Goal: Information Seeking & Learning: Learn about a topic

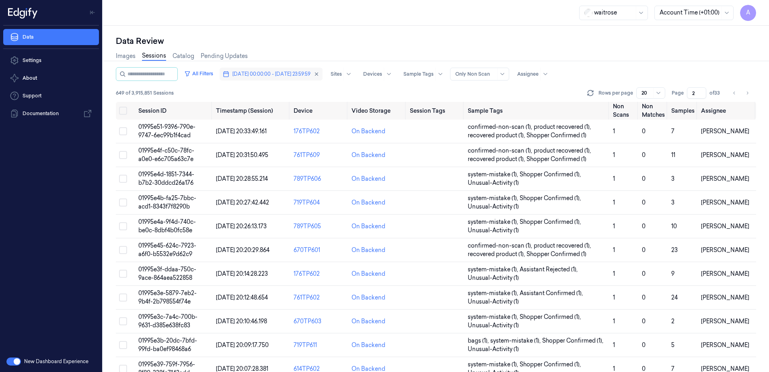
click at [255, 76] on span "[DATE] 00:00:00 - [DATE] 23:59:59" at bounding box center [271, 73] width 78 height 7
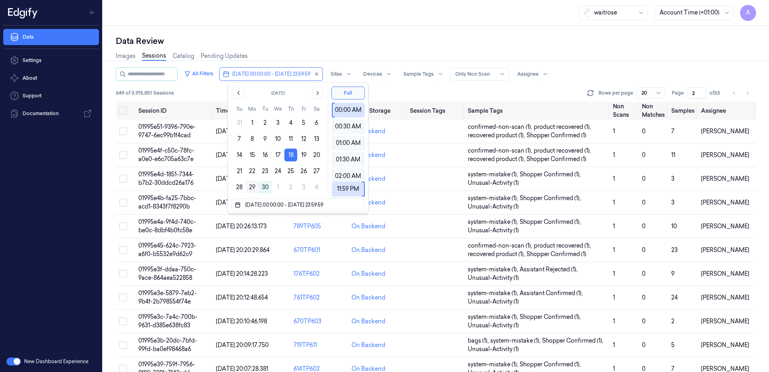
click at [251, 187] on button "29" at bounding box center [252, 187] width 13 height 13
type input "[DATE] 00:00:00 - [DATE] 23:59:59"
click at [316, 22] on div "waitrose Account Time (+01:00) A" at bounding box center [436, 13] width 666 height 26
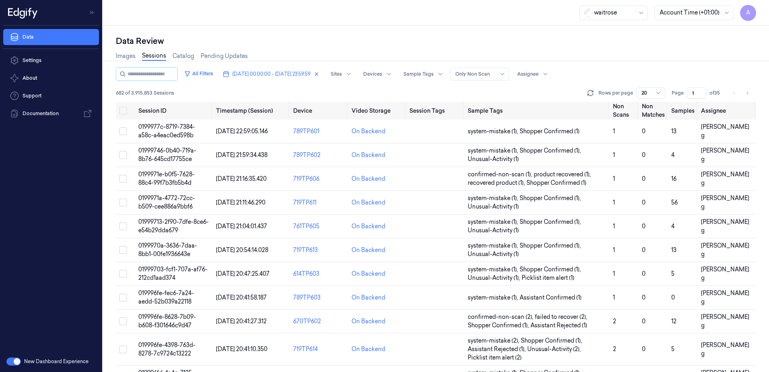
drag, startPoint x: 697, startPoint y: 92, endPoint x: 689, endPoint y: 96, distance: 9.2
click at [689, 96] on input "1" at bounding box center [696, 92] width 19 height 11
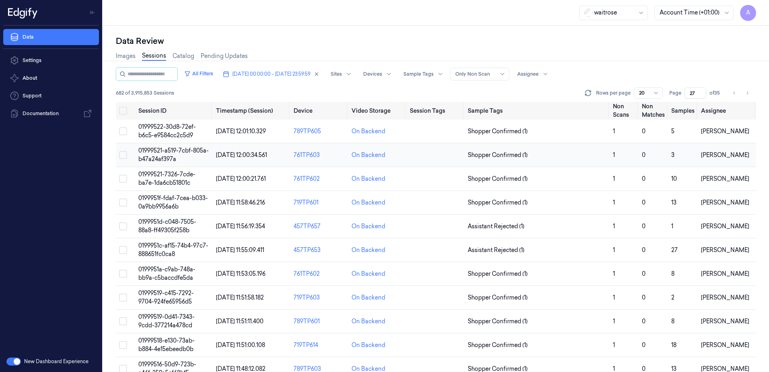
type input "27"
click at [161, 157] on span "01999521-a519-7cbf-805a-b47a24af397a" at bounding box center [173, 155] width 70 height 16
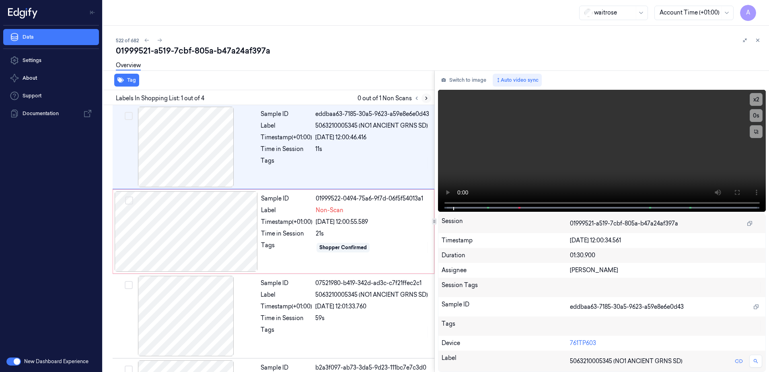
click at [426, 100] on icon at bounding box center [426, 98] width 6 height 6
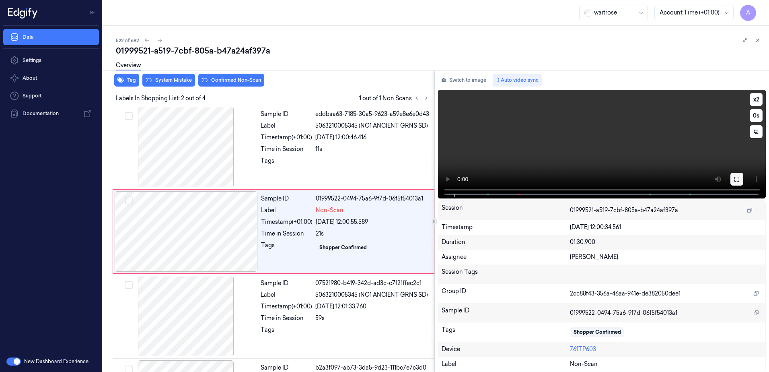
click at [734, 178] on icon at bounding box center [736, 179] width 5 height 5
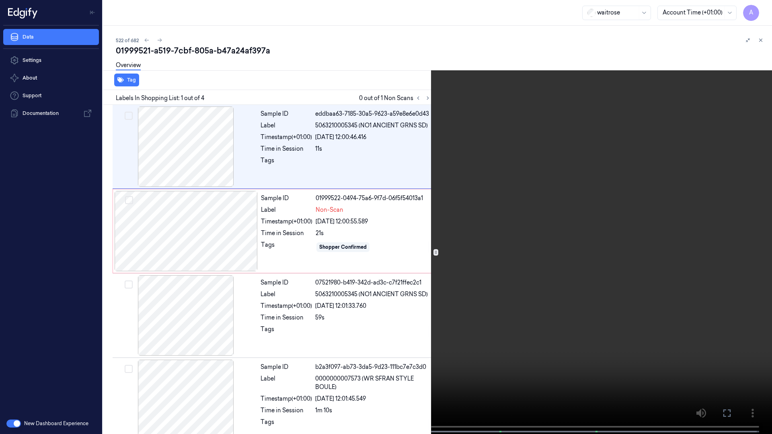
click at [0, 0] on icon at bounding box center [0, 0] width 0 height 0
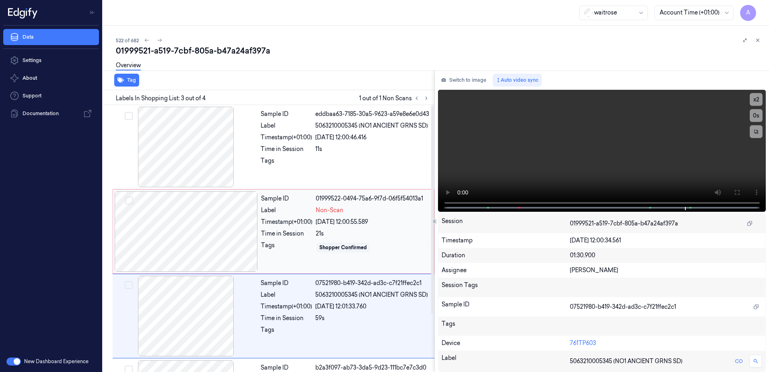
click at [292, 251] on div "Tags" at bounding box center [286, 247] width 51 height 13
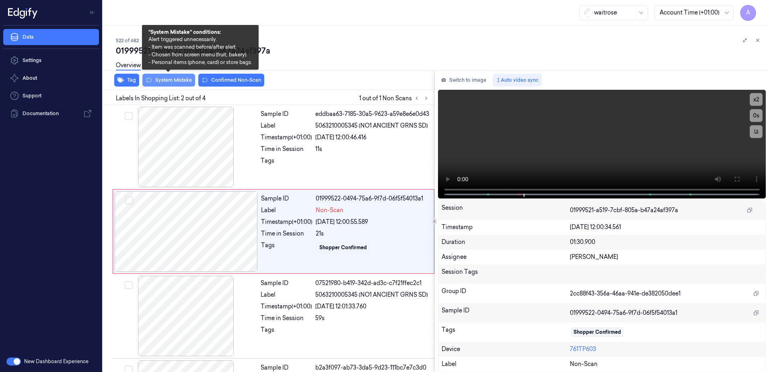
click at [175, 83] on button "System Mistake" at bounding box center [168, 80] width 53 height 13
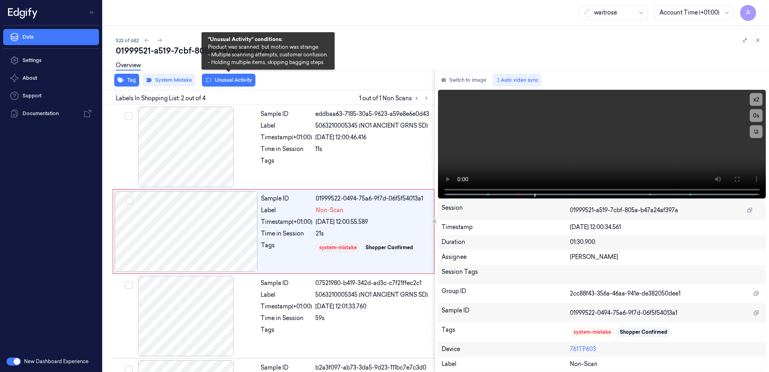
click at [221, 82] on button "Unusual Activity" at bounding box center [228, 80] width 53 height 13
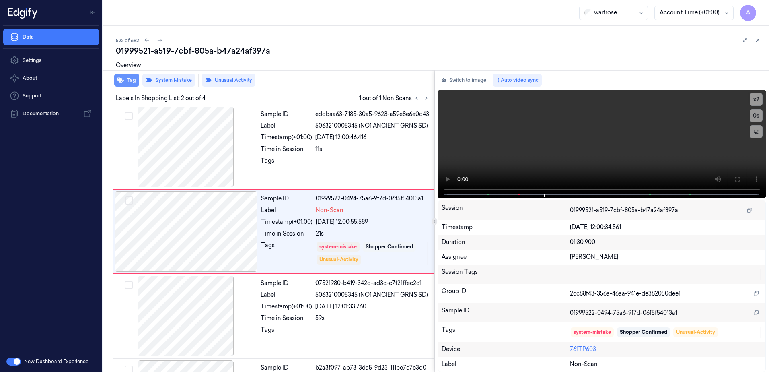
click at [125, 81] on button "Tag" at bounding box center [126, 80] width 25 height 13
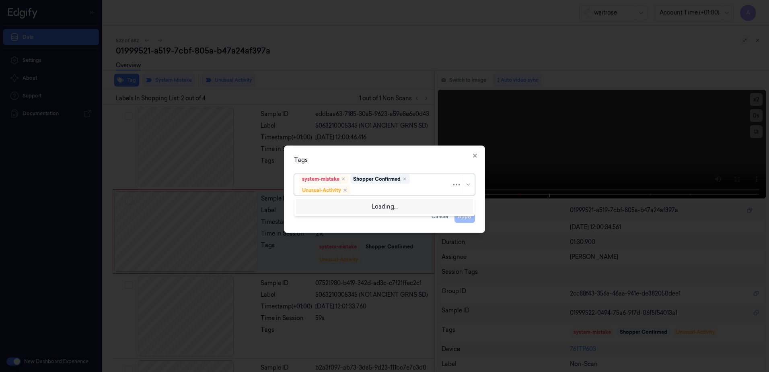
click at [367, 188] on div at bounding box center [402, 190] width 100 height 8
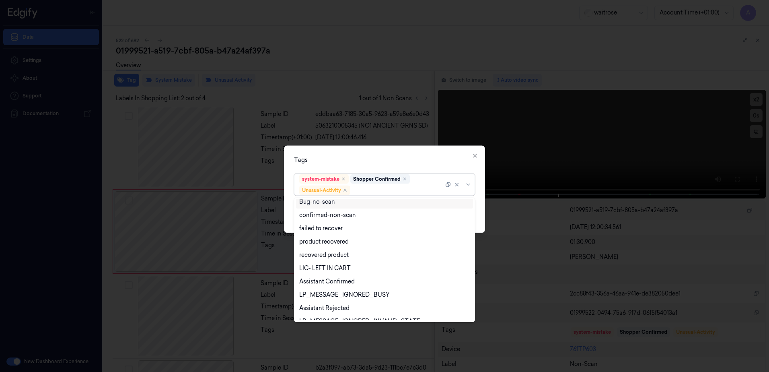
scroll to position [105, 0]
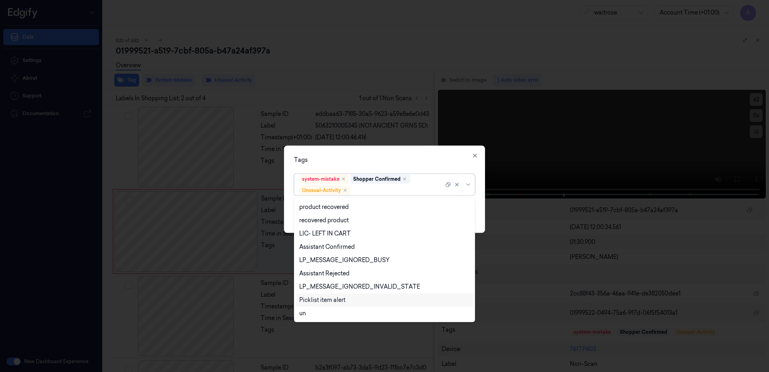
click at [322, 294] on div "Picklist item alert" at bounding box center [384, 299] width 177 height 13
click at [371, 158] on div "Tags" at bounding box center [384, 160] width 181 height 8
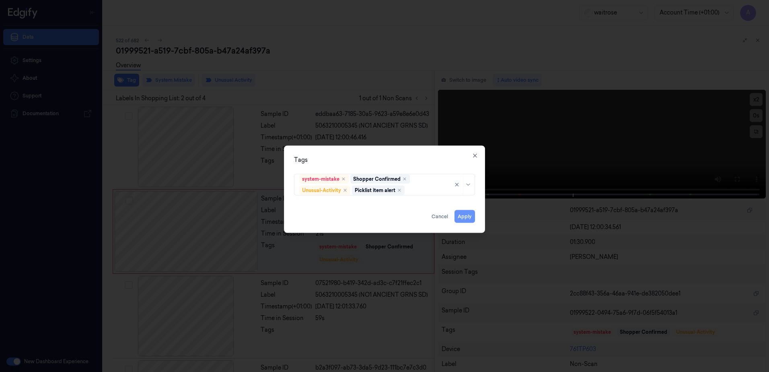
click at [466, 216] on button "Apply" at bounding box center [464, 216] width 21 height 13
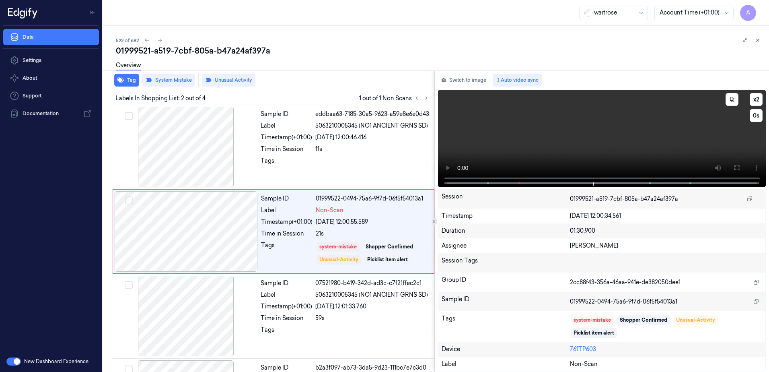
click at [462, 177] on video at bounding box center [602, 138] width 328 height 97
drag, startPoint x: 735, startPoint y: 171, endPoint x: 737, endPoint y: 213, distance: 41.8
click at [735, 171] on button at bounding box center [736, 167] width 13 height 13
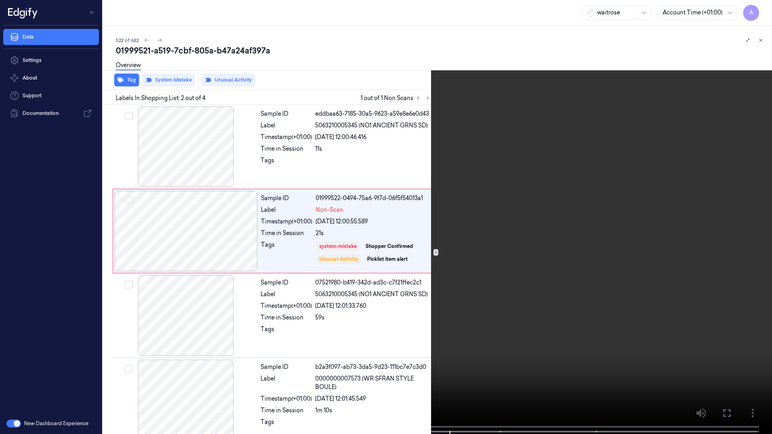
click at [0, 0] on icon at bounding box center [0, 0] width 0 height 0
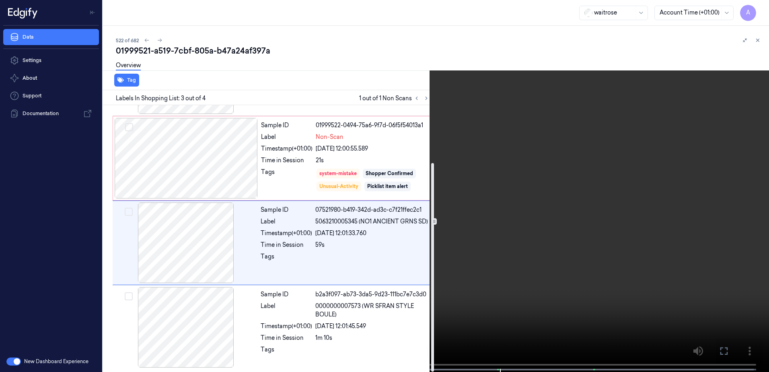
scroll to position [74, 0]
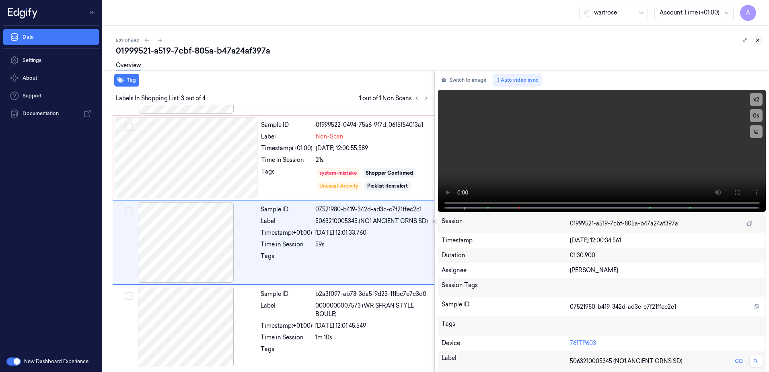
click at [759, 43] on button at bounding box center [758, 40] width 10 height 10
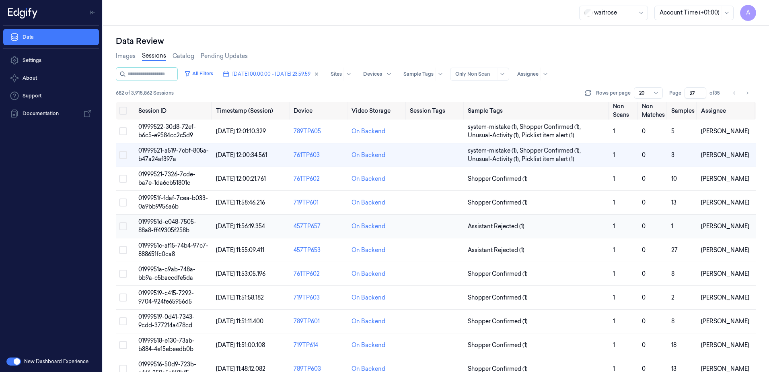
click at [161, 226] on span "0199951d-c048-7505-88a8-ff49305f258b" at bounding box center [167, 226] width 58 height 16
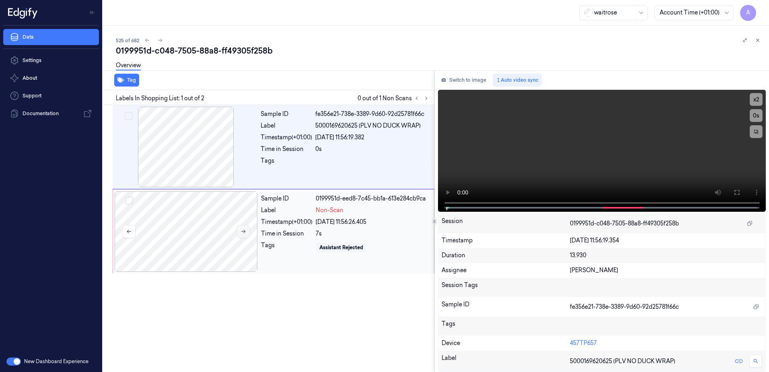
click at [245, 230] on icon at bounding box center [243, 231] width 6 height 6
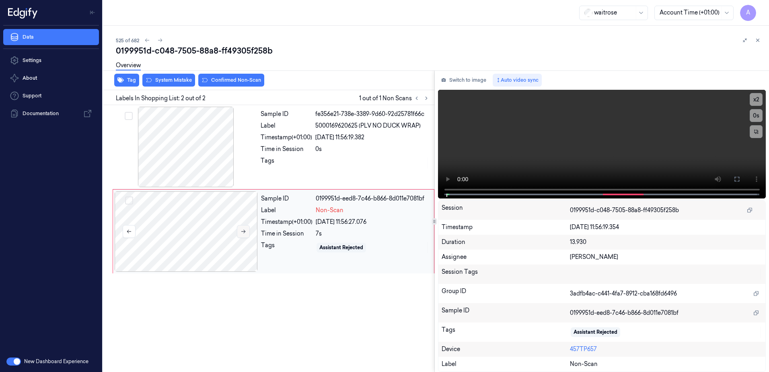
click at [243, 232] on icon at bounding box center [243, 231] width 6 height 6
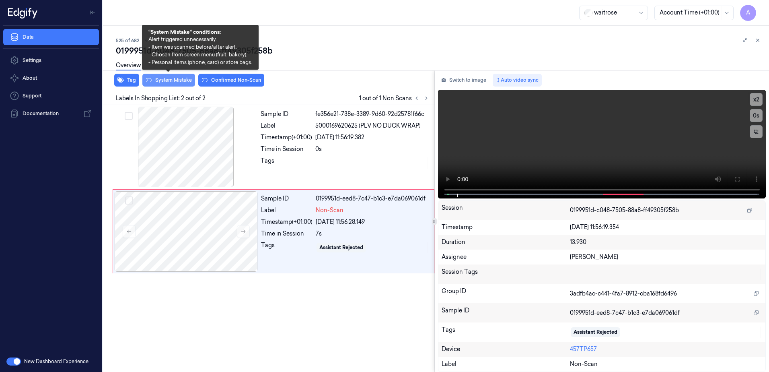
click at [178, 84] on button "System Mistake" at bounding box center [168, 80] width 53 height 13
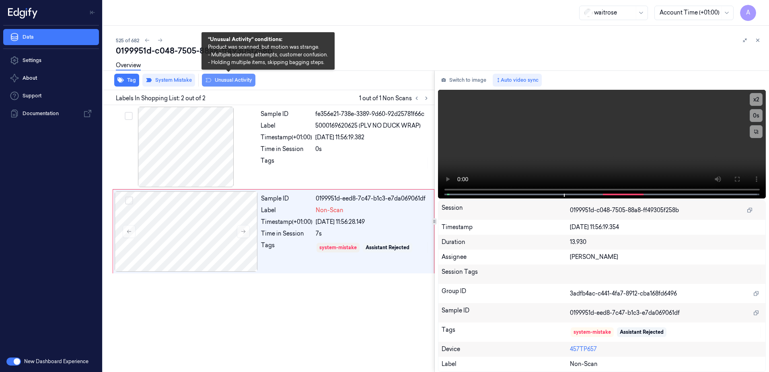
click at [224, 84] on button "Unusual Activity" at bounding box center [228, 80] width 53 height 13
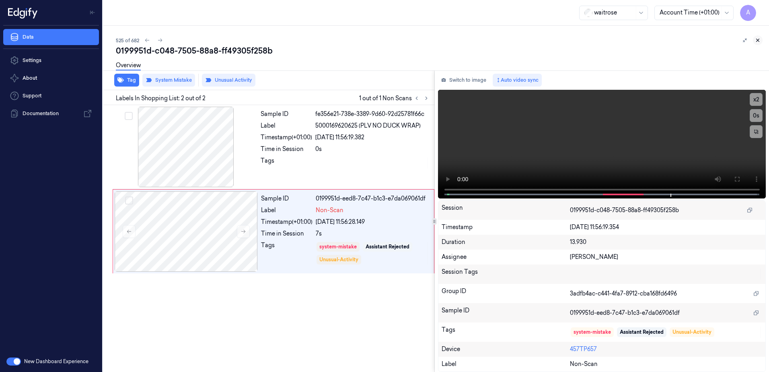
click at [758, 39] on icon at bounding box center [758, 40] width 6 height 6
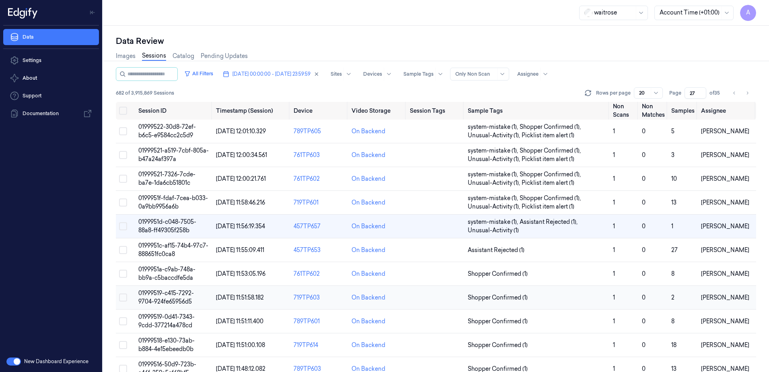
click at [164, 292] on span "01999519-c415-7292-9704-924fe65956d5" at bounding box center [165, 297] width 55 height 16
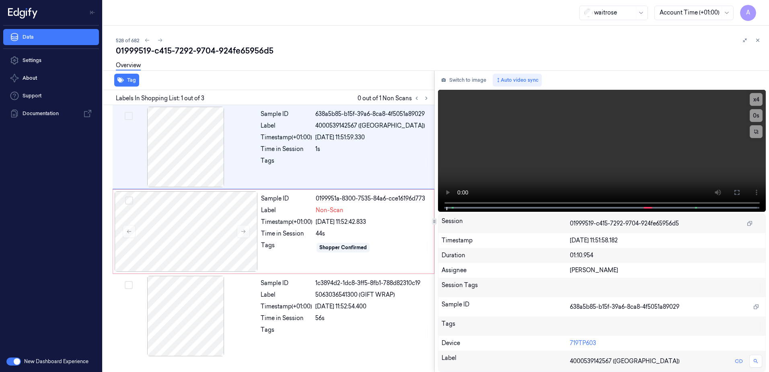
click at [430, 101] on div at bounding box center [421, 98] width 19 height 10
click at [424, 99] on icon at bounding box center [426, 98] width 6 height 6
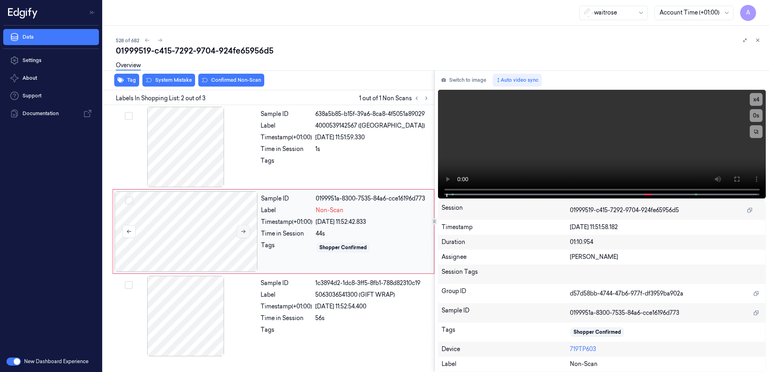
click at [247, 233] on button at bounding box center [243, 231] width 13 height 13
click at [241, 230] on icon at bounding box center [243, 231] width 6 height 6
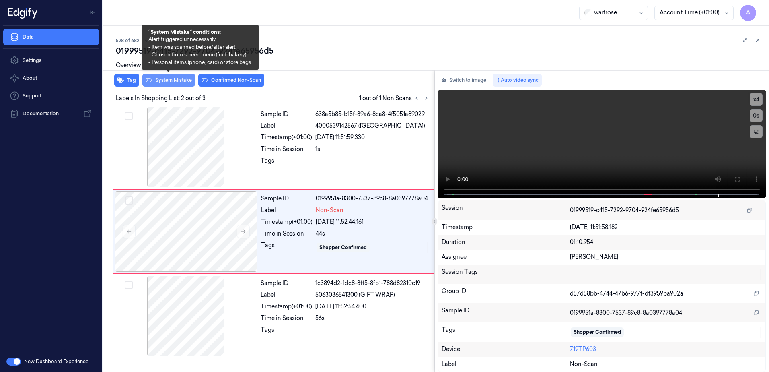
click at [173, 82] on button "System Mistake" at bounding box center [168, 80] width 53 height 13
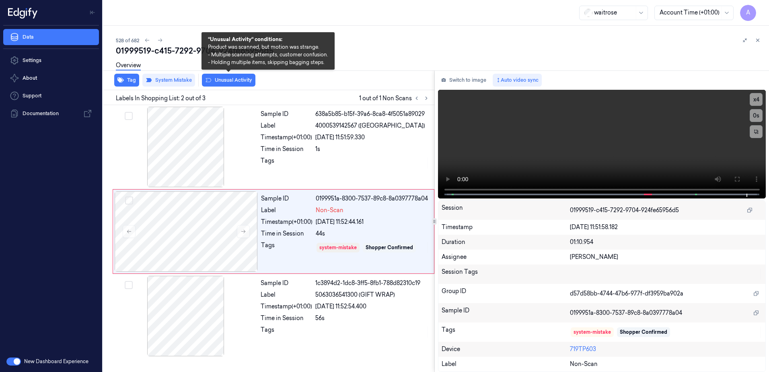
click at [229, 84] on button "Unusual Activity" at bounding box center [228, 80] width 53 height 13
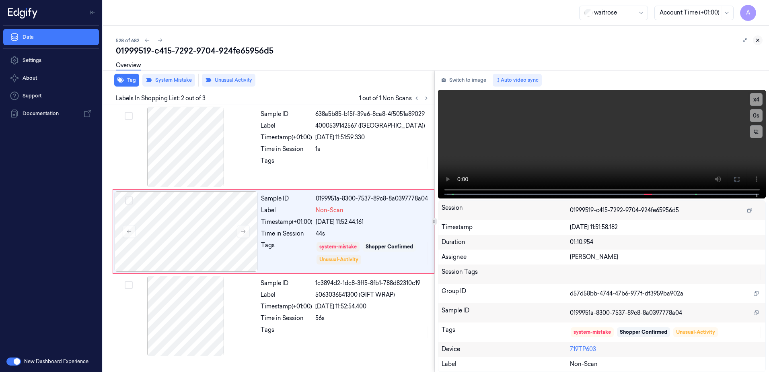
click at [758, 41] on icon at bounding box center [758, 40] width 6 height 6
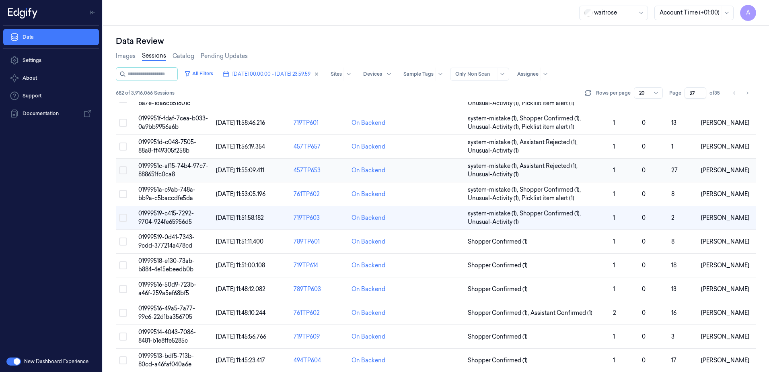
scroll to position [80, 0]
click at [163, 285] on span "01999516-50d9-723b-a46f-259a5ef68bf5" at bounding box center [167, 288] width 58 height 16
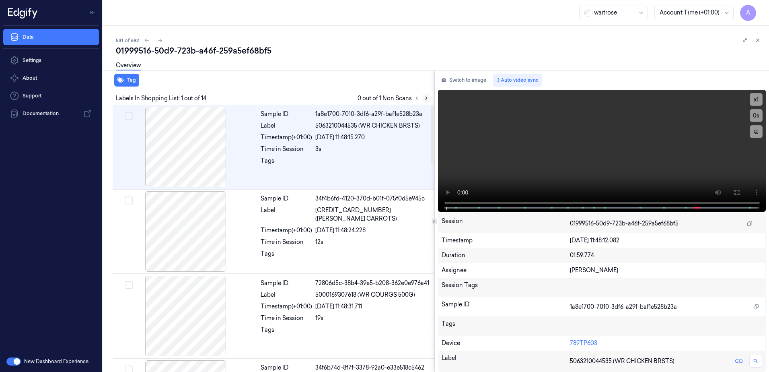
click at [425, 96] on icon at bounding box center [426, 98] width 6 height 6
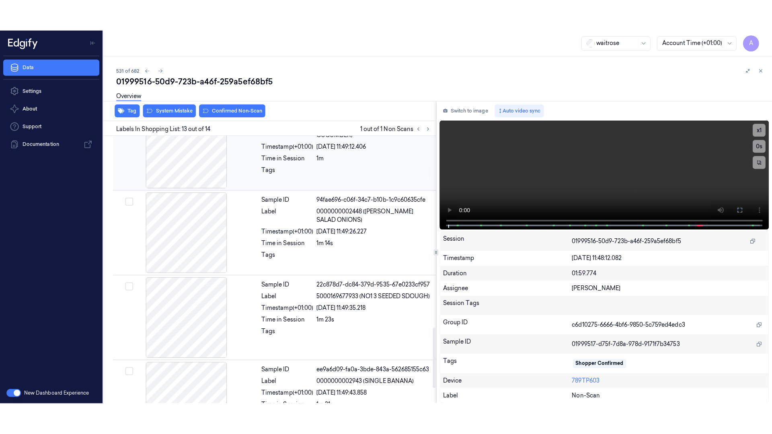
scroll to position [918, 0]
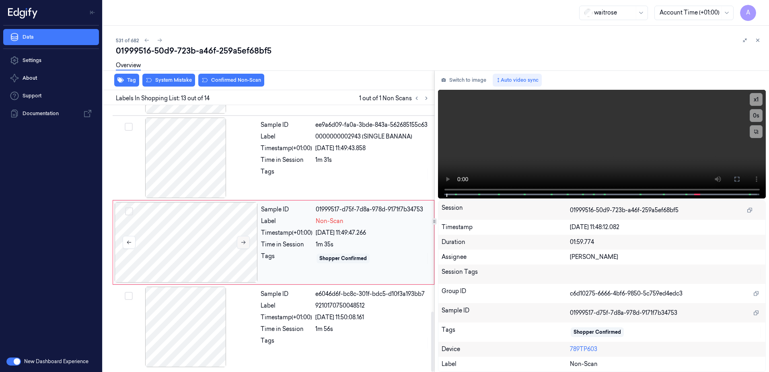
click at [245, 245] on button at bounding box center [243, 242] width 13 height 13
click at [239, 245] on button at bounding box center [243, 242] width 13 height 13
drag, startPoint x: 739, startPoint y: 175, endPoint x: 729, endPoint y: 207, distance: 33.3
click at [739, 175] on button at bounding box center [736, 179] width 13 height 13
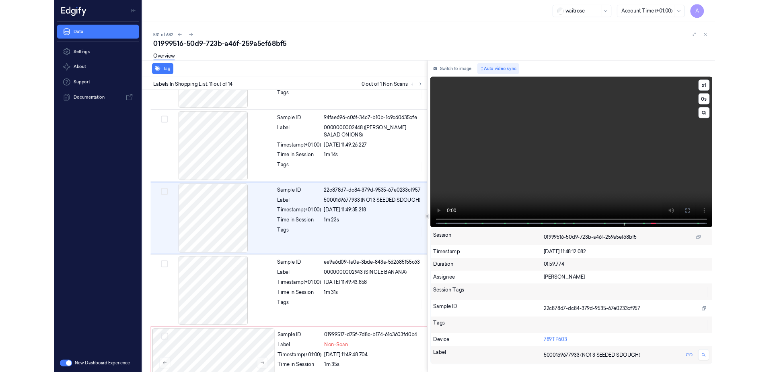
scroll to position [722, 0]
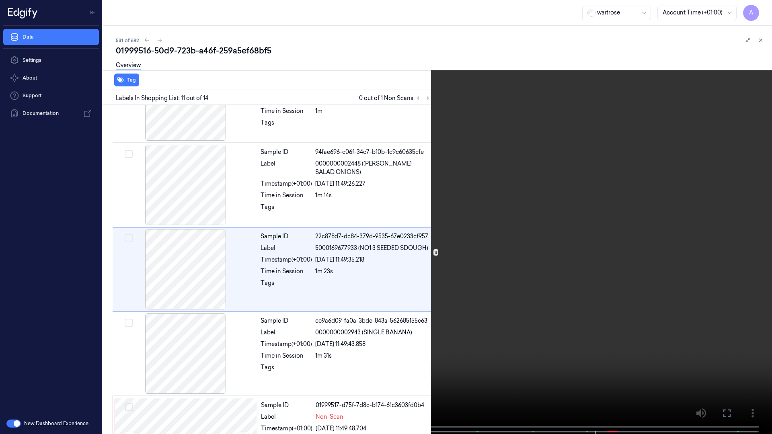
click at [0, 0] on button at bounding box center [0, 0] width 0 height 0
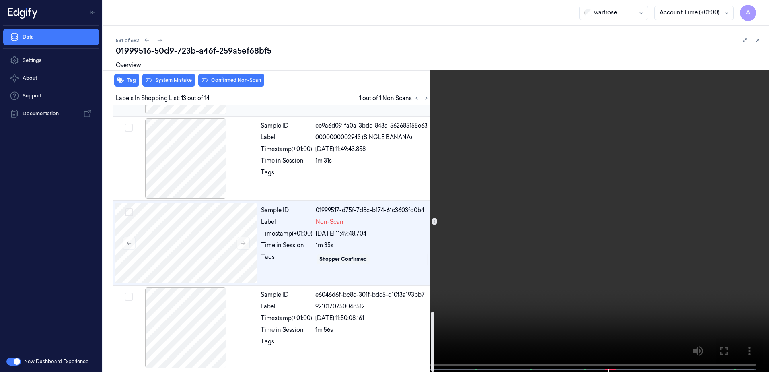
scroll to position [918, 0]
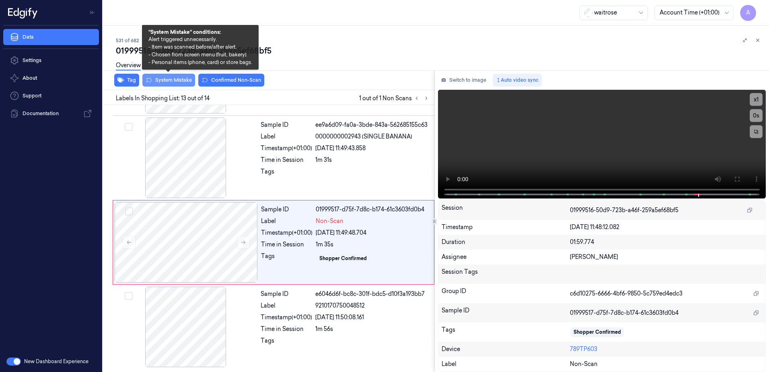
click at [168, 83] on button "System Mistake" at bounding box center [168, 80] width 53 height 13
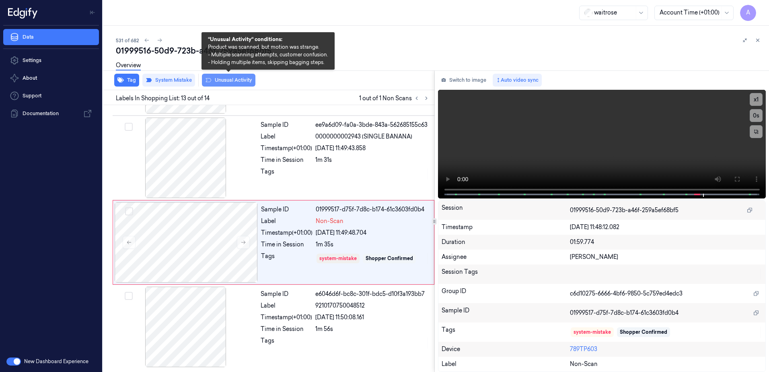
click at [223, 85] on button "Unusual Activity" at bounding box center [228, 80] width 53 height 13
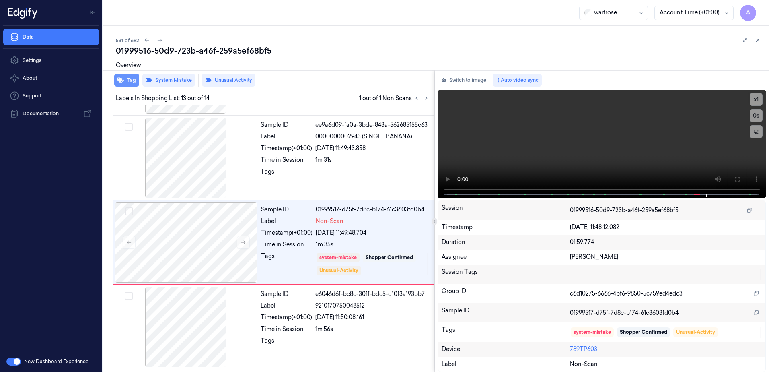
click at [129, 80] on button "Tag" at bounding box center [126, 80] width 25 height 13
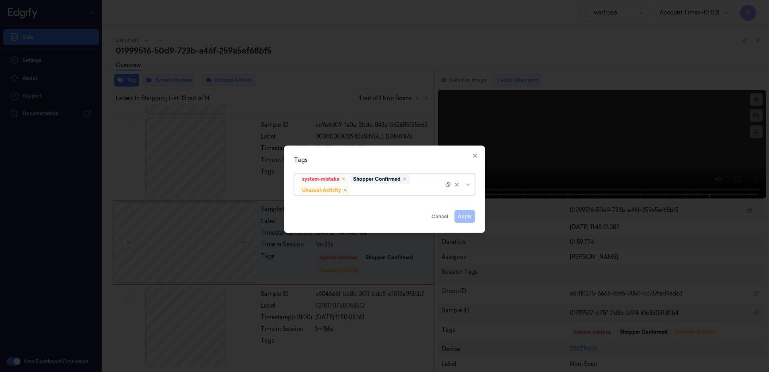
click at [364, 194] on div at bounding box center [398, 190] width 92 height 8
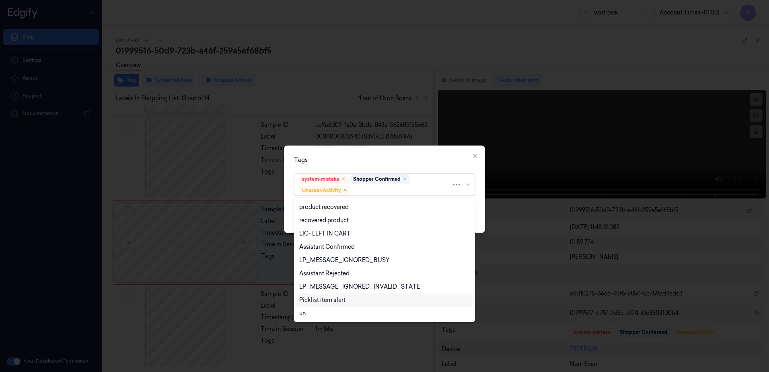
click at [322, 297] on div "Picklist item alert" at bounding box center [322, 300] width 46 height 8
click at [384, 156] on div "Tags" at bounding box center [384, 160] width 181 height 8
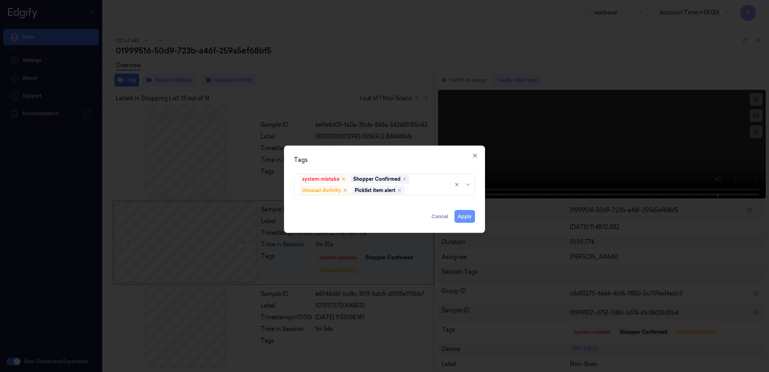
click at [470, 221] on button "Apply" at bounding box center [464, 216] width 21 height 13
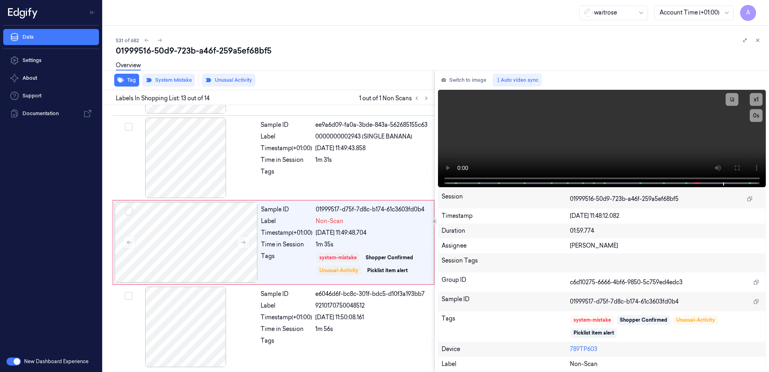
click at [758, 45] on div "01999516-50d9-723b-a46f-259a5ef68bf5" at bounding box center [439, 50] width 647 height 11
click at [758, 43] on button at bounding box center [758, 40] width 10 height 10
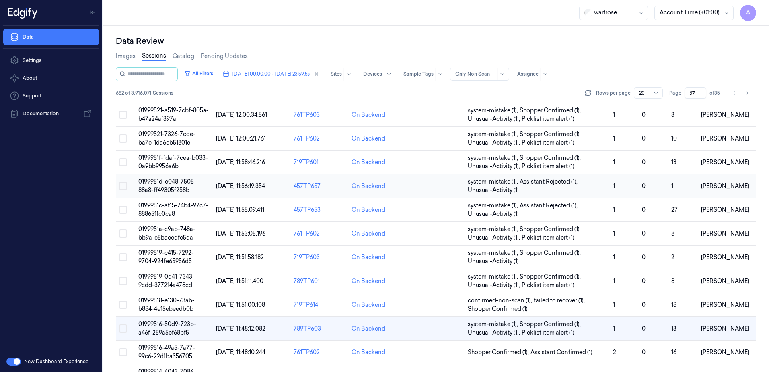
scroll to position [121, 0]
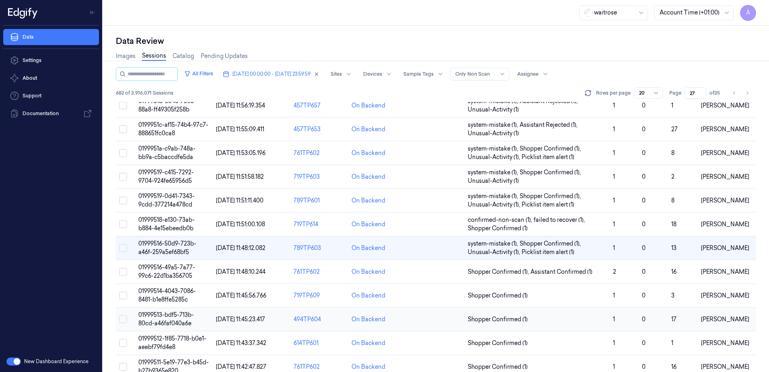
click at [160, 314] on span "01999513-bdf5-713b-80cd-a46faf040a6e" at bounding box center [165, 319] width 55 height 16
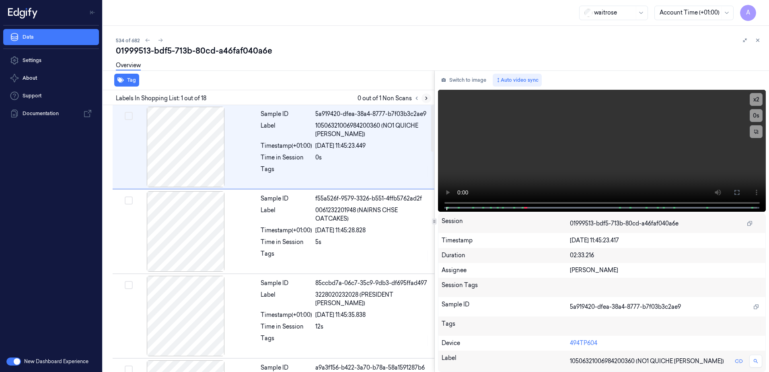
click at [428, 100] on icon at bounding box center [426, 98] width 6 height 6
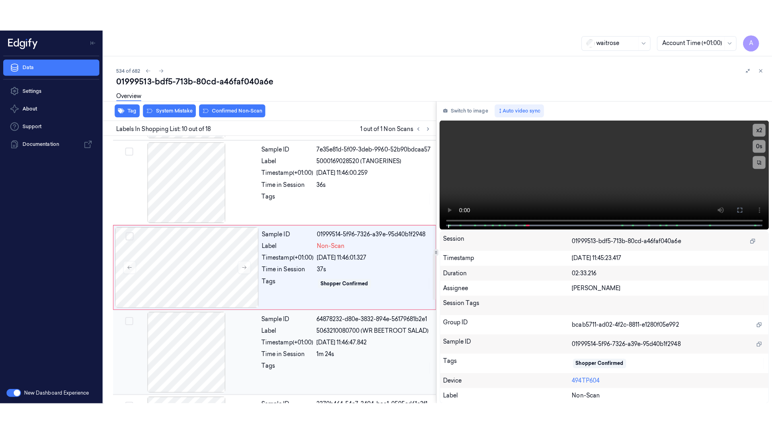
scroll to position [671, 0]
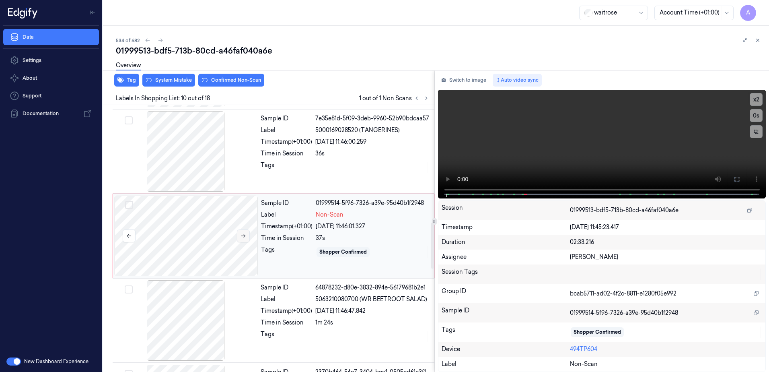
click at [244, 238] on icon at bounding box center [243, 236] width 6 height 6
click at [241, 238] on icon at bounding box center [243, 236] width 6 height 6
click at [601, 145] on video at bounding box center [602, 144] width 328 height 109
drag, startPoint x: 737, startPoint y: 177, endPoint x: 719, endPoint y: 192, distance: 23.4
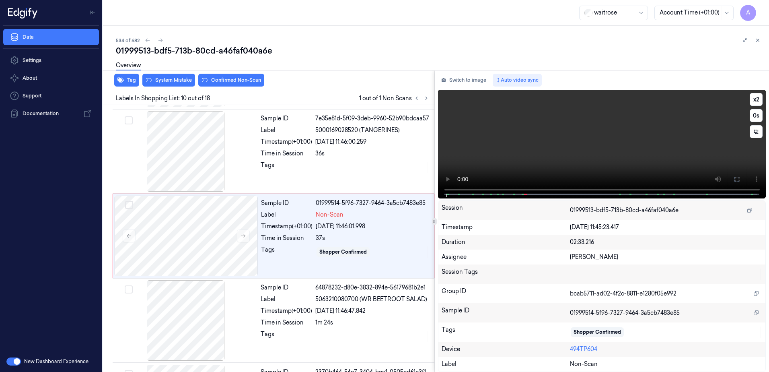
click at [737, 177] on icon at bounding box center [736, 179] width 6 height 6
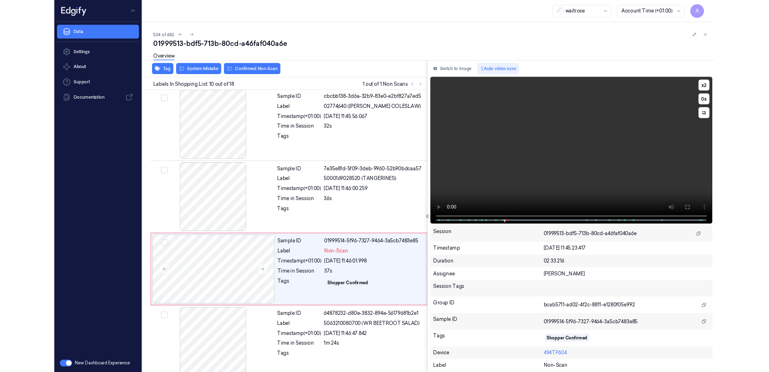
scroll to position [637, 0]
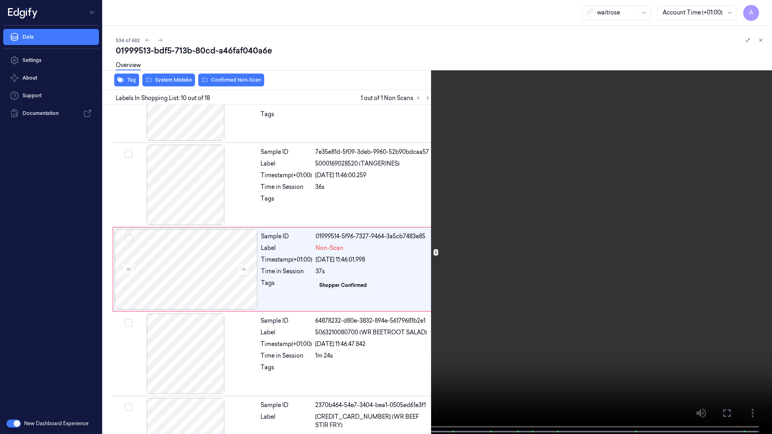
click at [0, 0] on icon at bounding box center [0, 0] width 0 height 0
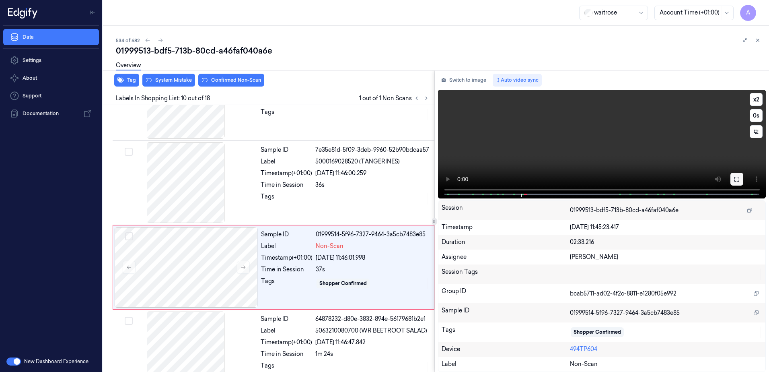
scroll to position [587, 0]
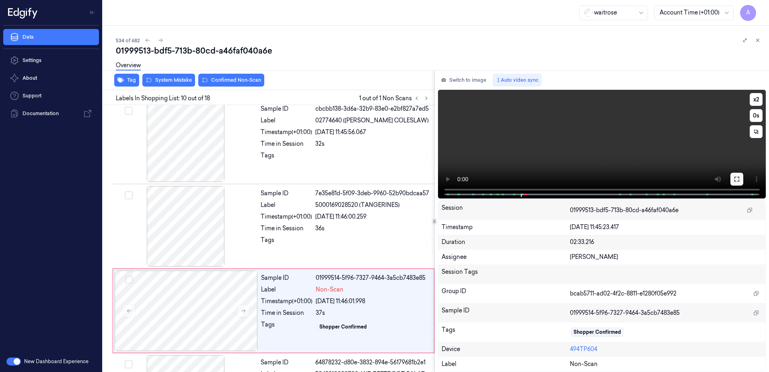
click at [737, 176] on video at bounding box center [602, 144] width 328 height 109
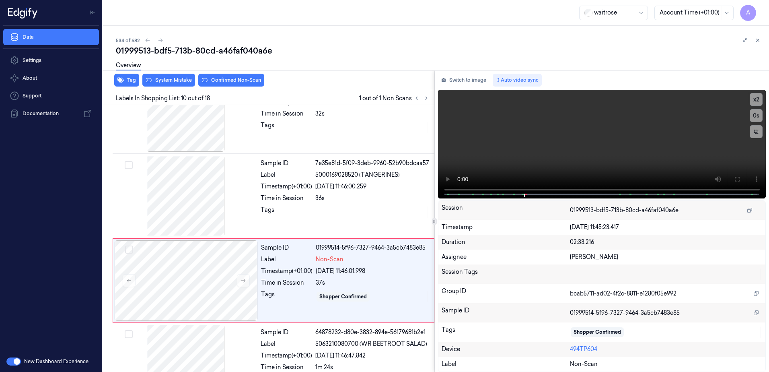
scroll to position [671, 0]
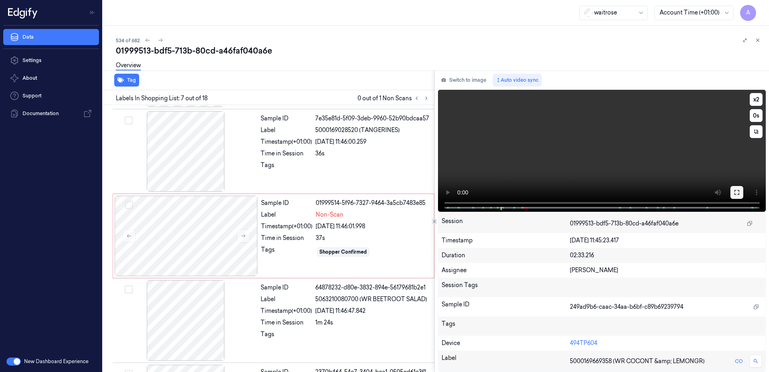
click at [734, 182] on div "x 2 0 s" at bounding box center [602, 150] width 328 height 120
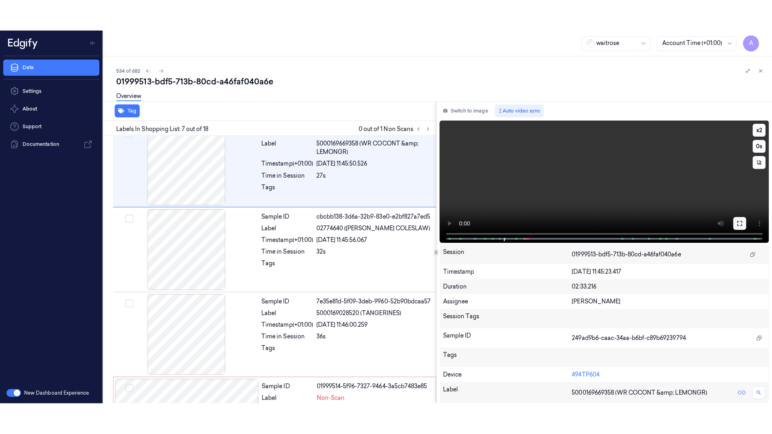
scroll to position [418, 0]
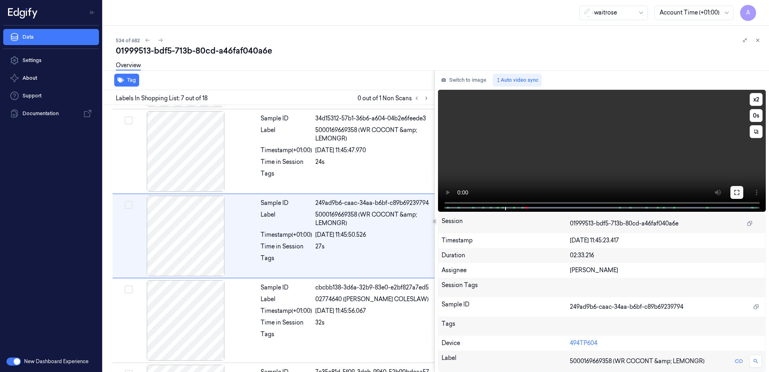
click at [734, 190] on icon at bounding box center [736, 192] width 6 height 6
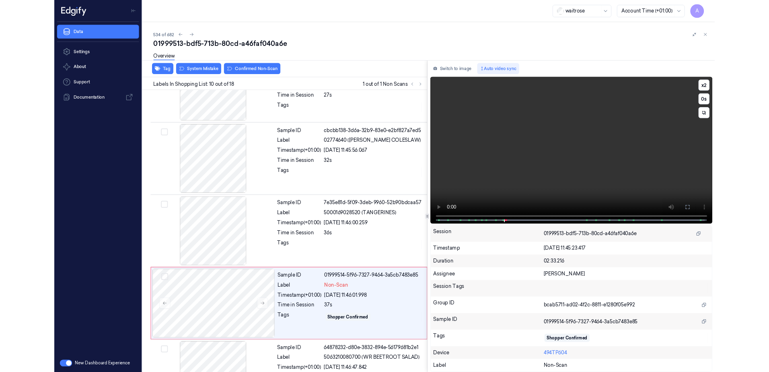
scroll to position [637, 0]
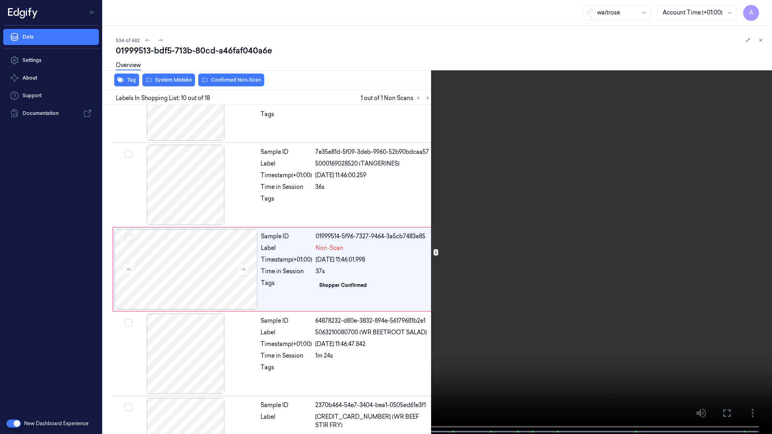
click at [0, 0] on icon at bounding box center [0, 0] width 0 height 0
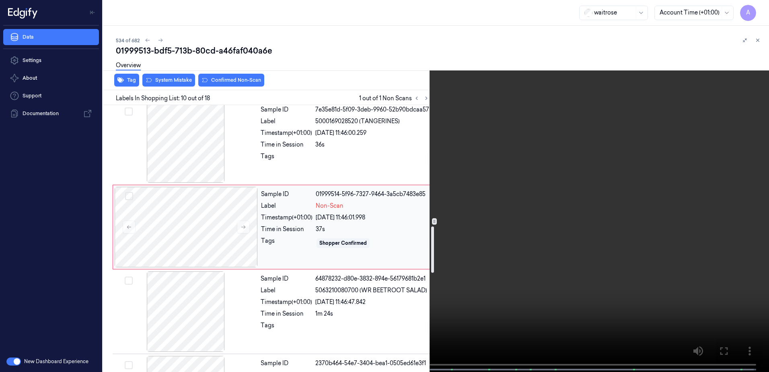
scroll to position [720, 0]
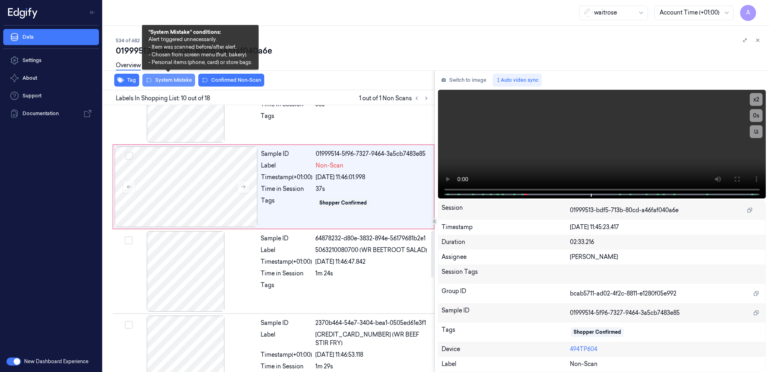
click at [158, 83] on button "System Mistake" at bounding box center [168, 80] width 53 height 13
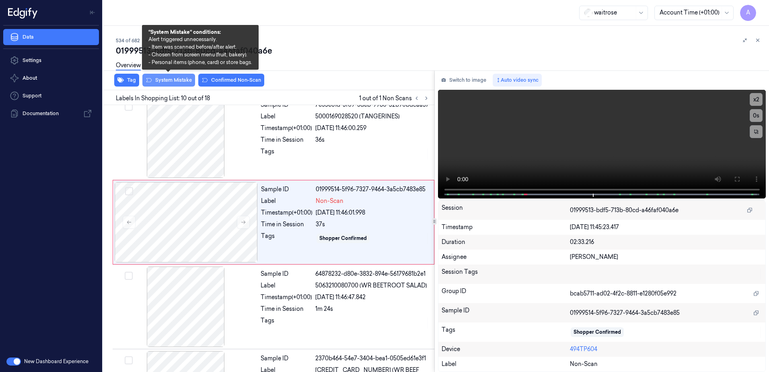
scroll to position [671, 0]
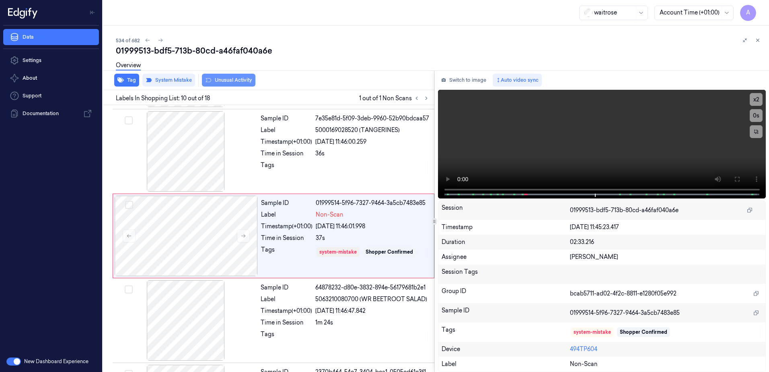
click at [222, 81] on button "Unusual Activity" at bounding box center [228, 80] width 53 height 13
click at [755, 39] on icon at bounding box center [758, 40] width 6 height 6
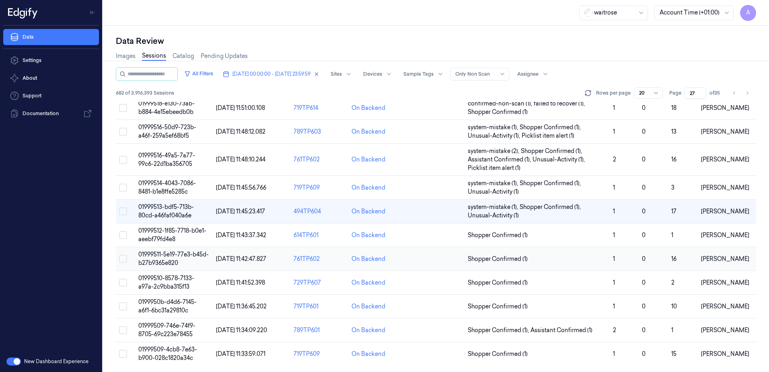
scroll to position [197, 0]
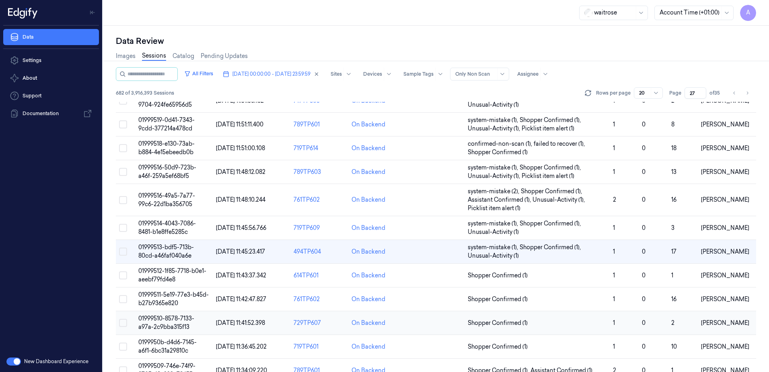
click at [158, 322] on td "01999510-8578-7133-a97a-2c9bba315f13" at bounding box center [174, 323] width 78 height 24
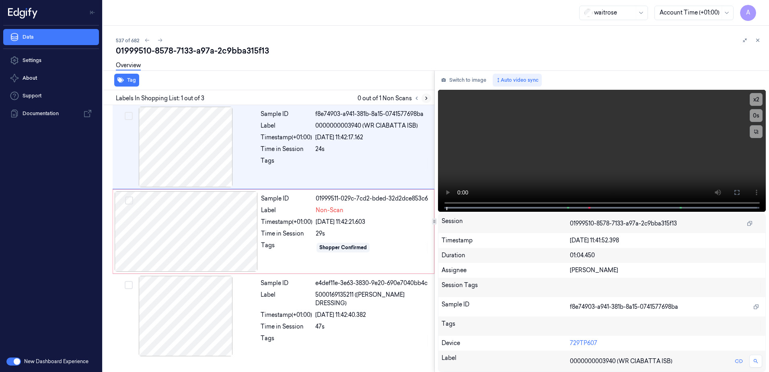
click at [427, 97] on icon at bounding box center [426, 98] width 6 height 6
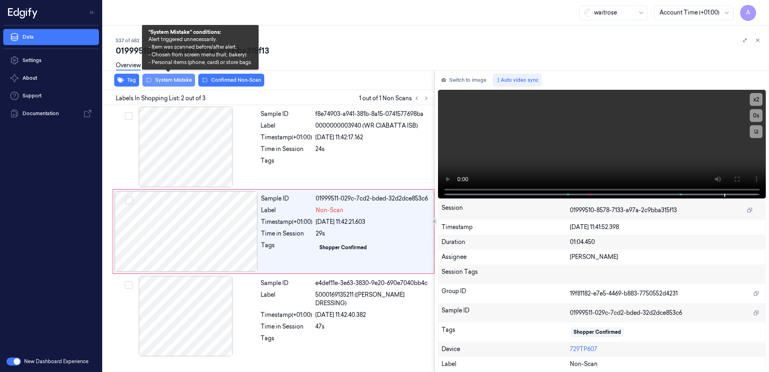
click at [168, 83] on button "System Mistake" at bounding box center [168, 80] width 53 height 13
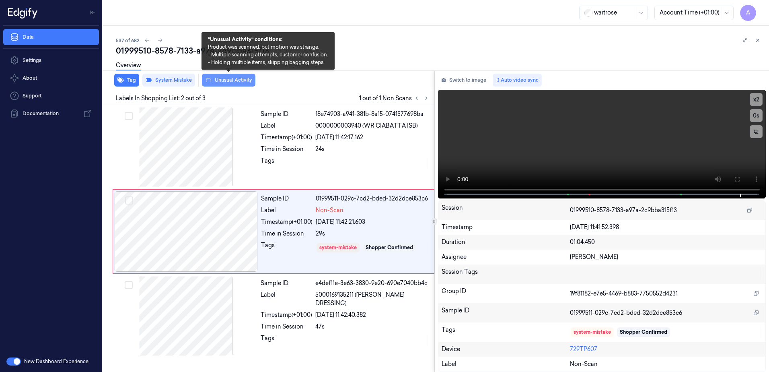
click at [223, 84] on button "Unusual Activity" at bounding box center [228, 80] width 53 height 13
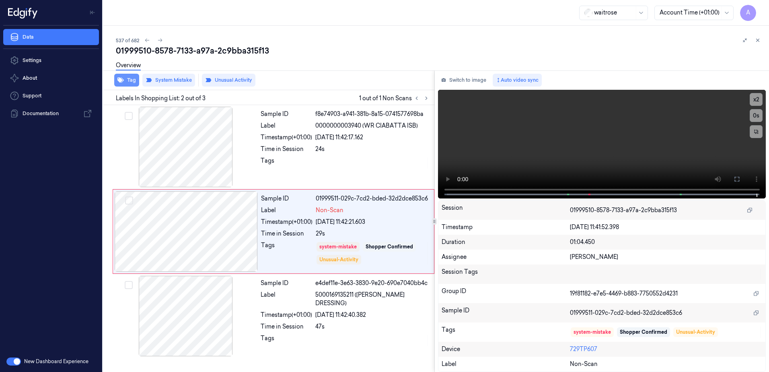
click at [122, 83] on button "Tag" at bounding box center [126, 80] width 25 height 13
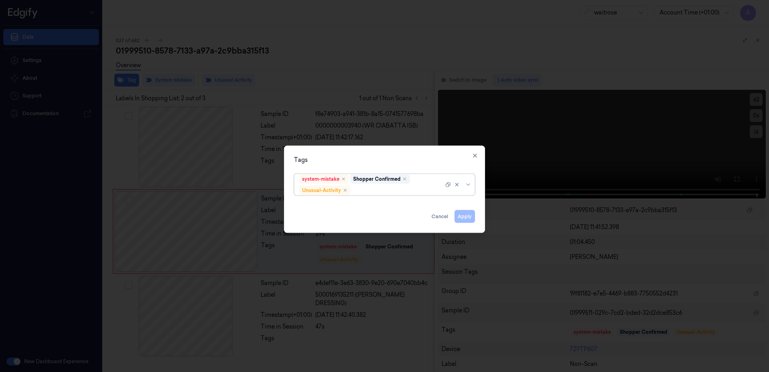
click at [365, 189] on div at bounding box center [398, 190] width 92 height 8
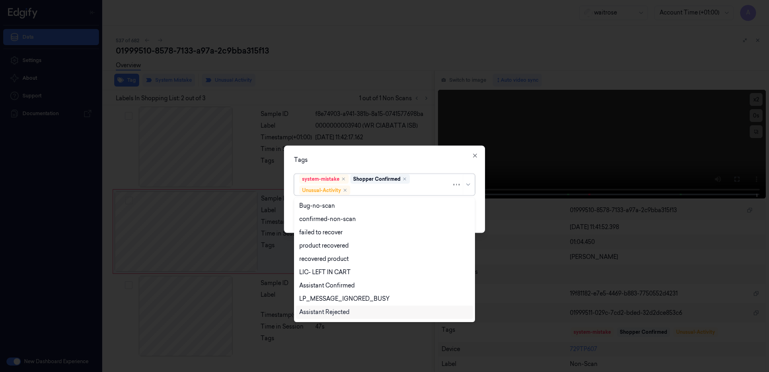
scroll to position [105, 0]
click at [326, 297] on div "Picklist item alert" at bounding box center [322, 300] width 46 height 8
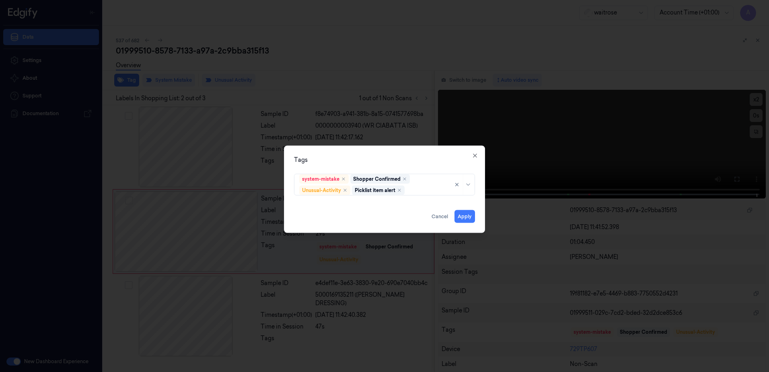
click at [369, 164] on div "Tags system-mistake Shopper Confirmed Unusual-Activity Picklist item alert Appl…" at bounding box center [384, 189] width 201 height 87
click at [466, 216] on button "Apply" at bounding box center [464, 216] width 21 height 13
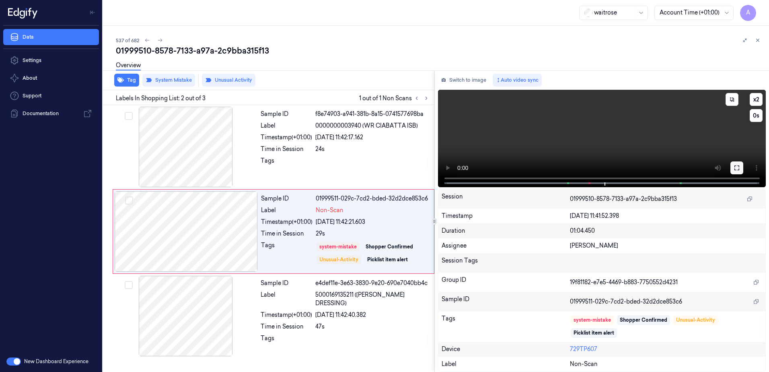
click at [730, 168] on button at bounding box center [736, 167] width 13 height 13
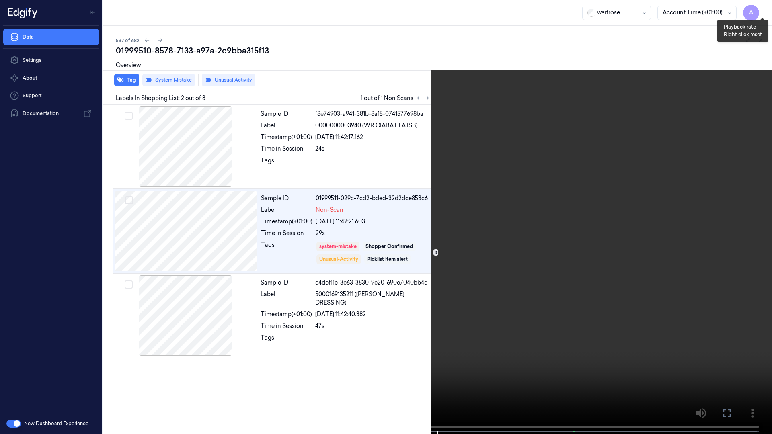
click at [756, 10] on button "x 2" at bounding box center [762, 9] width 13 height 13
click at [0, 0] on icon at bounding box center [0, 0] width 0 height 0
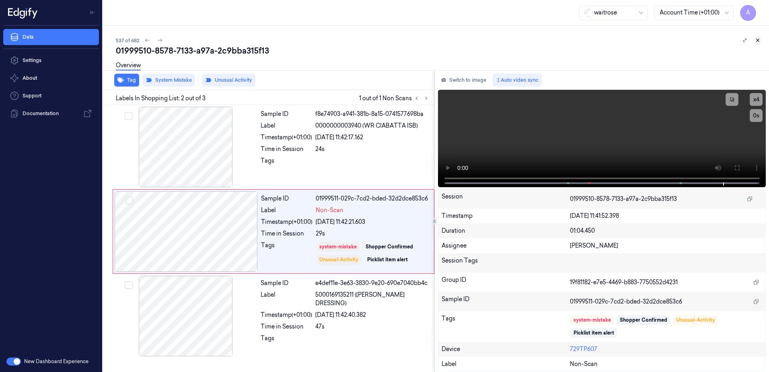
click at [757, 41] on icon at bounding box center [758, 40] width 6 height 6
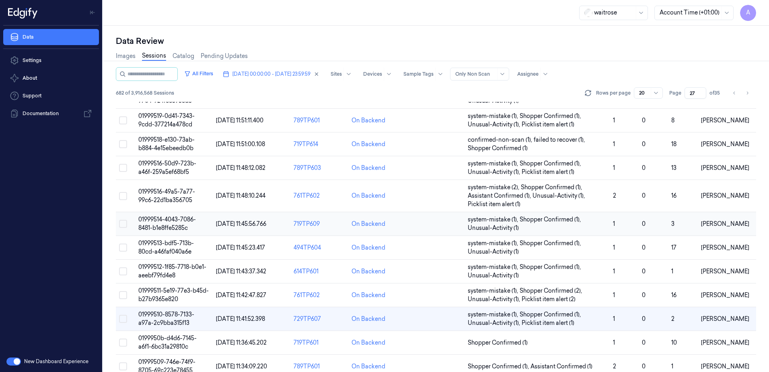
scroll to position [237, 0]
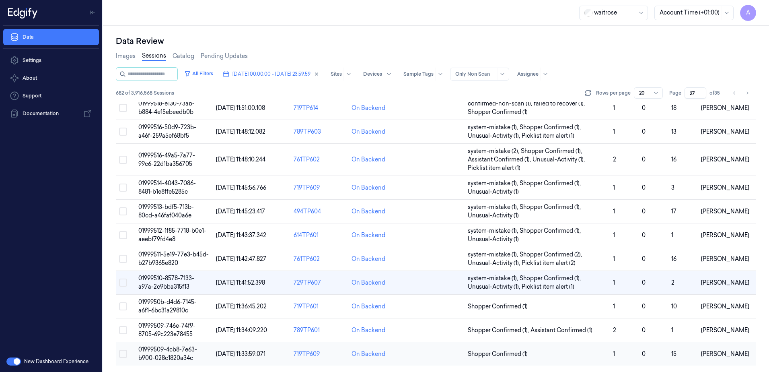
click at [179, 351] on span "01999509-4cb8-7e63-b900-028c1820a34c" at bounding box center [167, 353] width 59 height 16
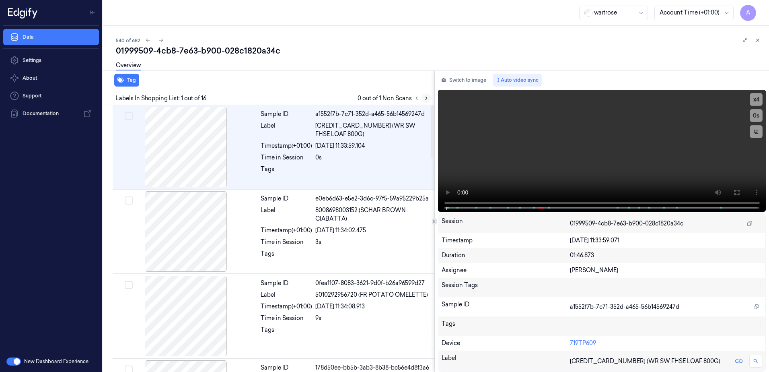
click at [425, 99] on icon at bounding box center [426, 98] width 6 height 6
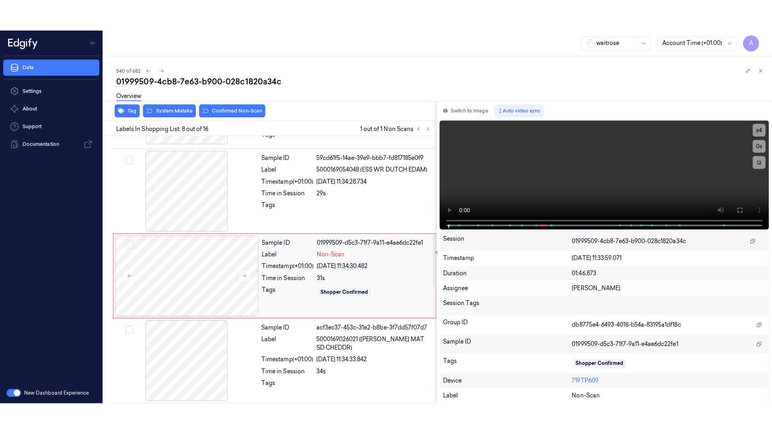
scroll to position [500, 0]
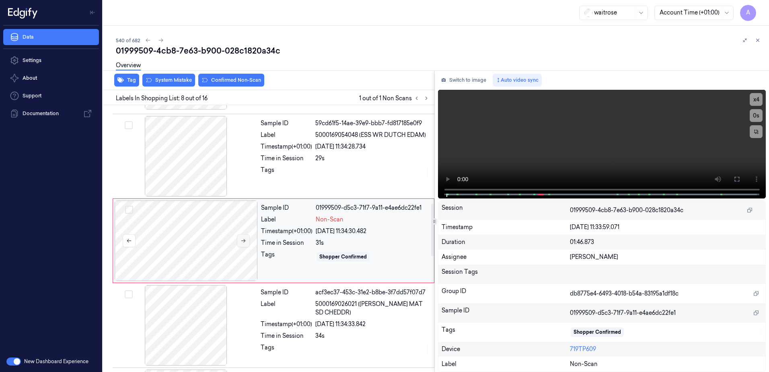
click at [247, 239] on button at bounding box center [243, 240] width 13 height 13
click at [240, 241] on button at bounding box center [243, 240] width 13 height 13
click at [242, 239] on icon at bounding box center [243, 241] width 4 height 4
click at [244, 239] on icon at bounding box center [243, 241] width 6 height 6
click at [244, 238] on icon at bounding box center [243, 241] width 6 height 6
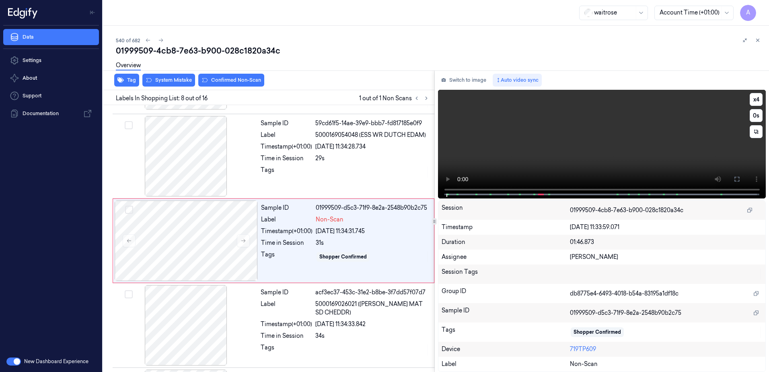
click at [612, 152] on video at bounding box center [602, 144] width 328 height 109
click at [738, 181] on icon at bounding box center [736, 179] width 6 height 6
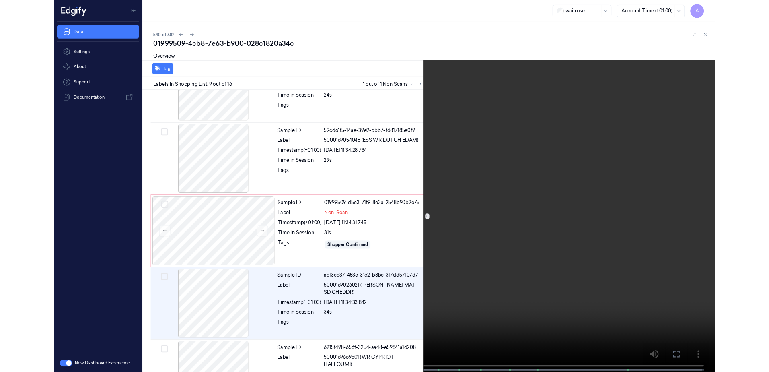
scroll to position [553, 0]
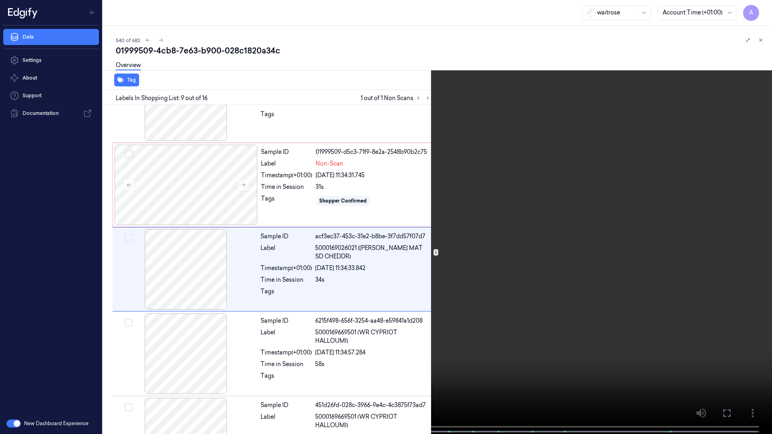
click at [0, 0] on button at bounding box center [0, 0] width 0 height 0
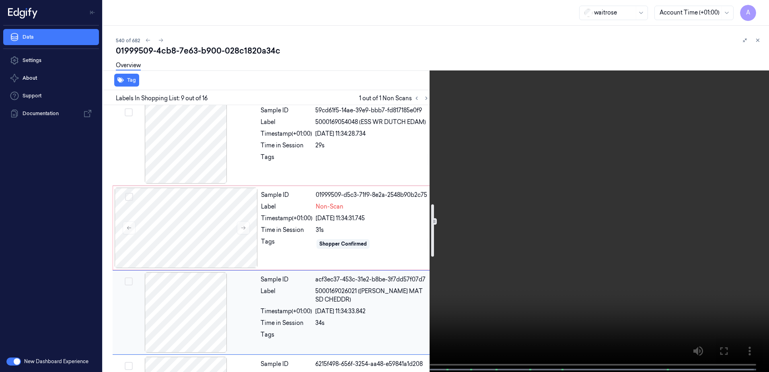
scroll to position [472, 0]
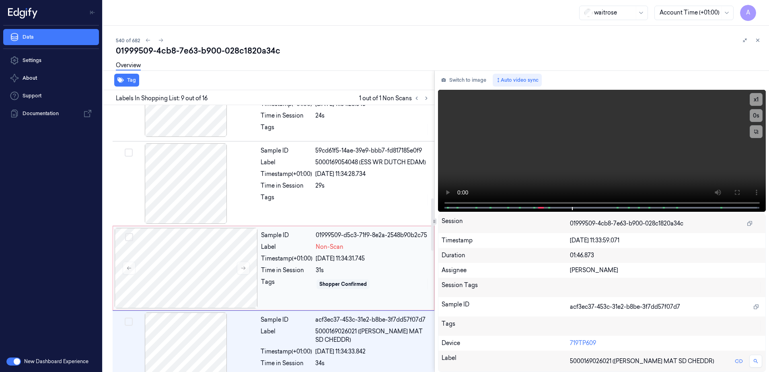
click at [311, 299] on div "Sample ID 01999509-d5c3-71f9-8e2a-2548b90b2c75 Label Non-Scan Timestamp (+01:00…" at bounding box center [345, 268] width 175 height 80
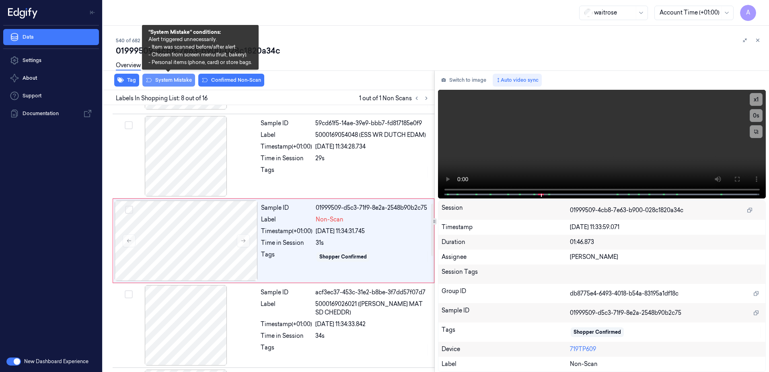
click at [169, 82] on button "System Mistake" at bounding box center [168, 80] width 53 height 13
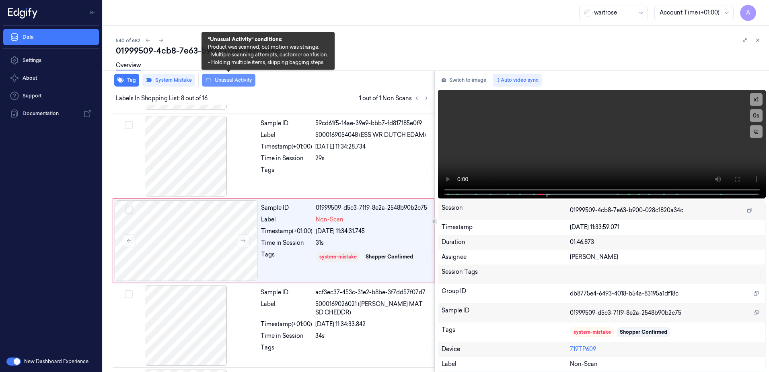
click at [217, 82] on button "Unusual Activity" at bounding box center [228, 80] width 53 height 13
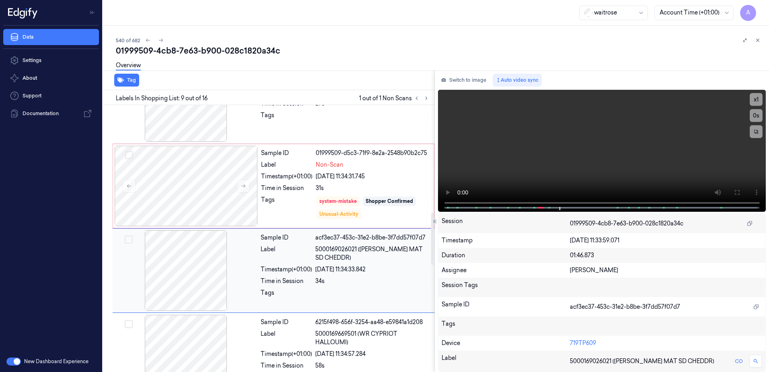
scroll to position [544, 0]
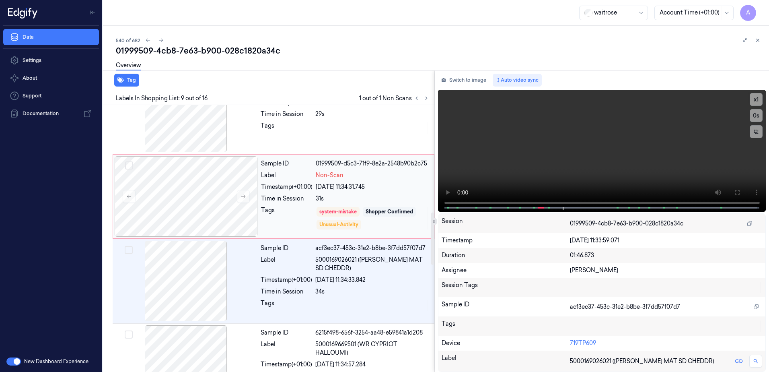
click at [292, 220] on div "Tags" at bounding box center [286, 218] width 51 height 24
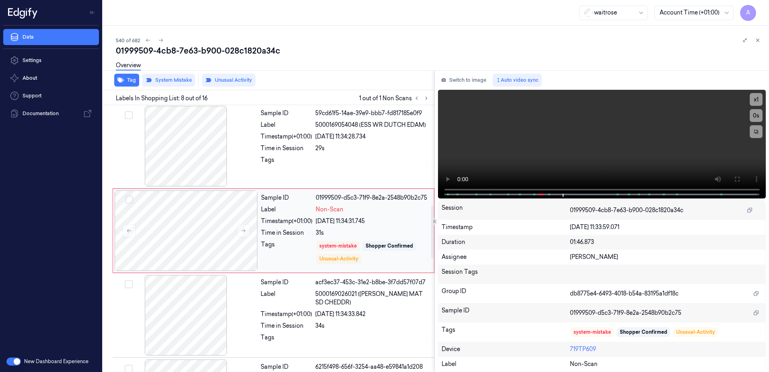
scroll to position [500, 0]
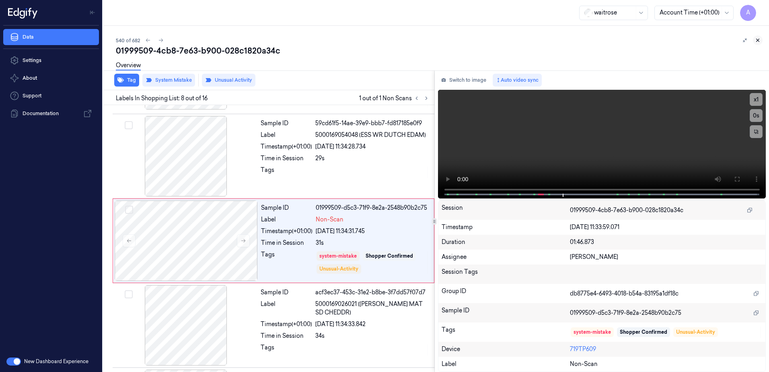
click at [756, 40] on icon at bounding box center [758, 40] width 6 height 6
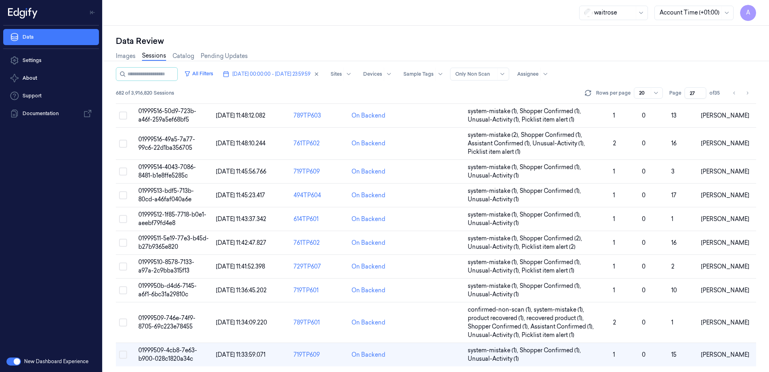
scroll to position [254, 0]
drag, startPoint x: 696, startPoint y: 91, endPoint x: 689, endPoint y: 96, distance: 8.9
click at [689, 96] on input "27" at bounding box center [695, 92] width 22 height 11
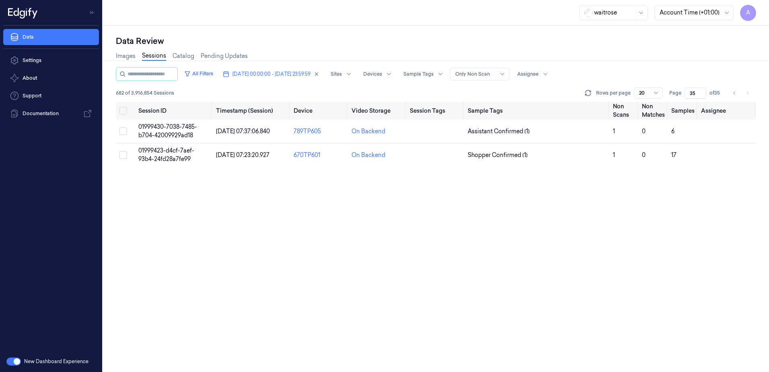
drag, startPoint x: 695, startPoint y: 92, endPoint x: 689, endPoint y: 97, distance: 8.0
click at [689, 97] on input "35" at bounding box center [695, 92] width 22 height 11
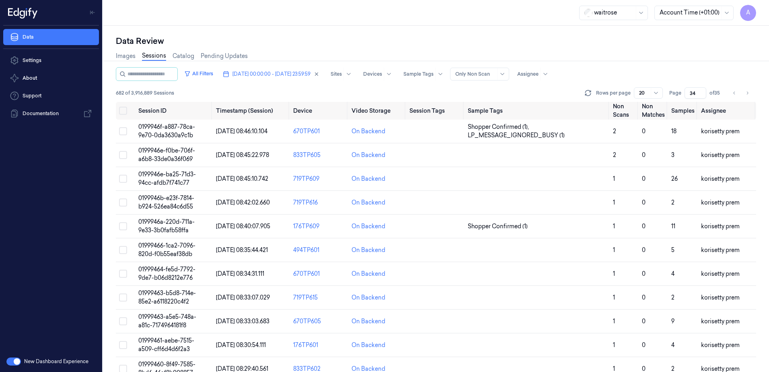
drag, startPoint x: 697, startPoint y: 92, endPoint x: 687, endPoint y: 95, distance: 9.9
click at [687, 95] on input "34" at bounding box center [695, 92] width 22 height 11
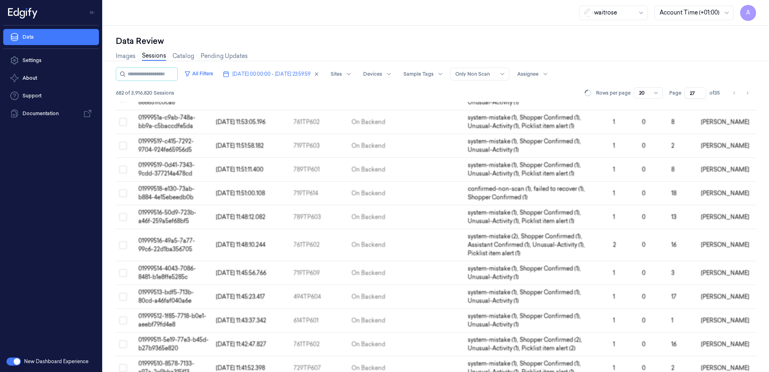
scroll to position [254, 0]
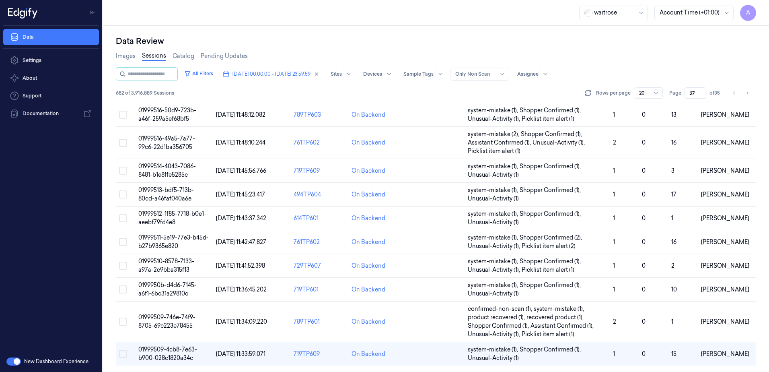
type input "27"
